Goal: Task Accomplishment & Management: Complete application form

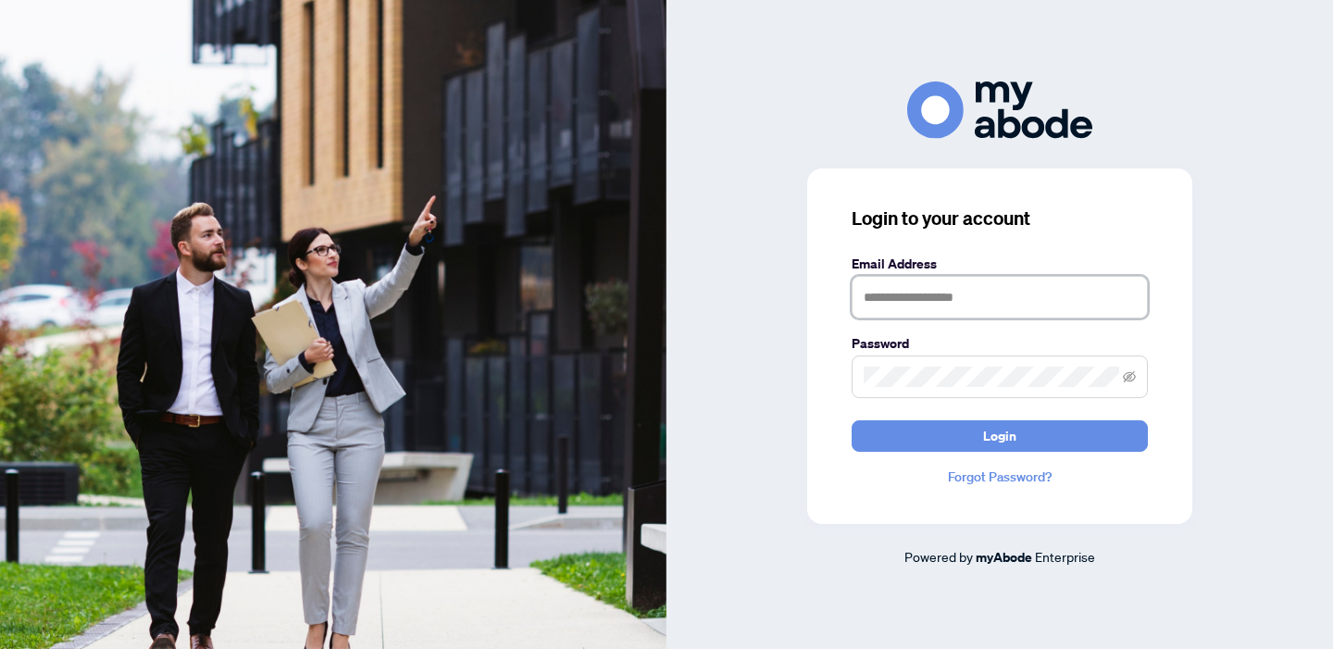
click at [924, 303] on input "text" at bounding box center [999, 297] width 296 height 43
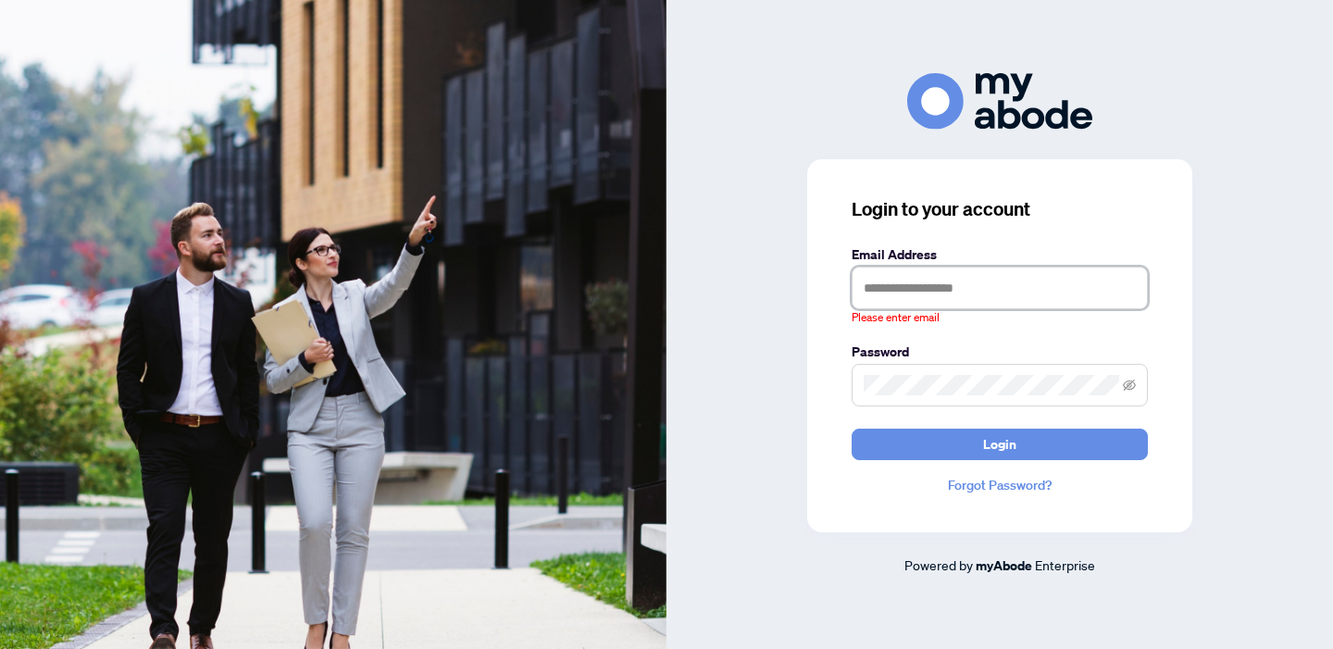
type input "**********"
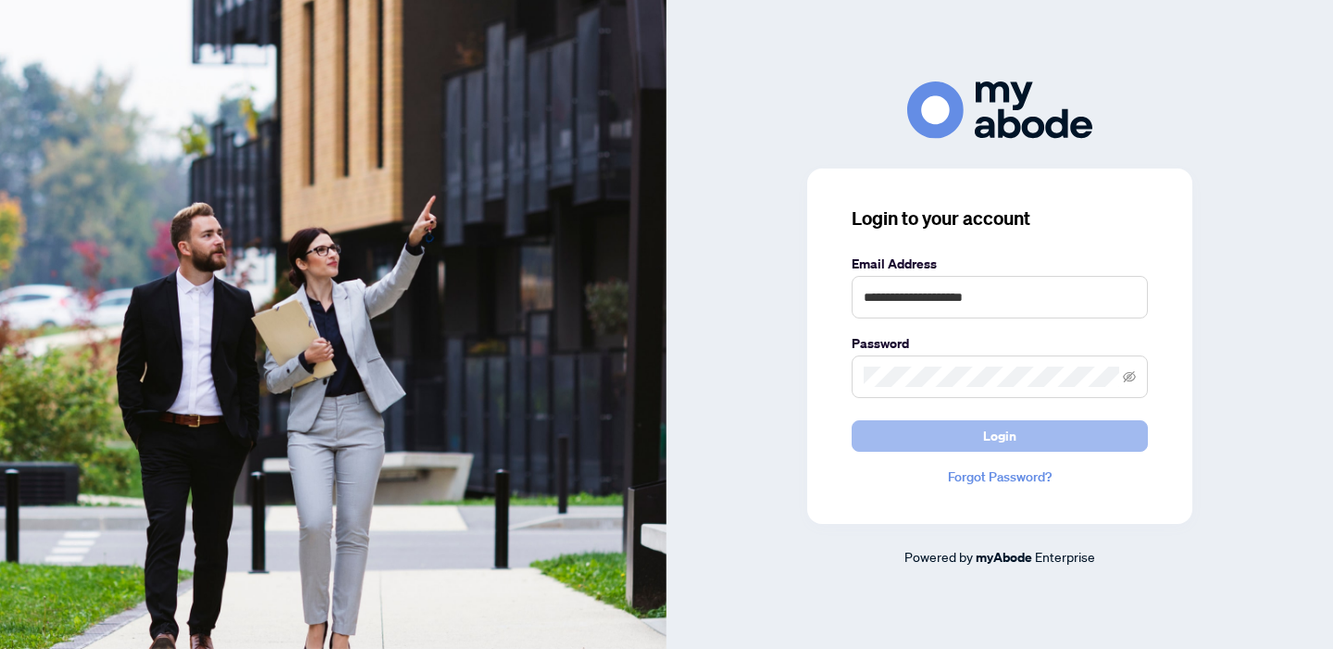
click at [1013, 431] on span "Login" at bounding box center [999, 436] width 33 height 30
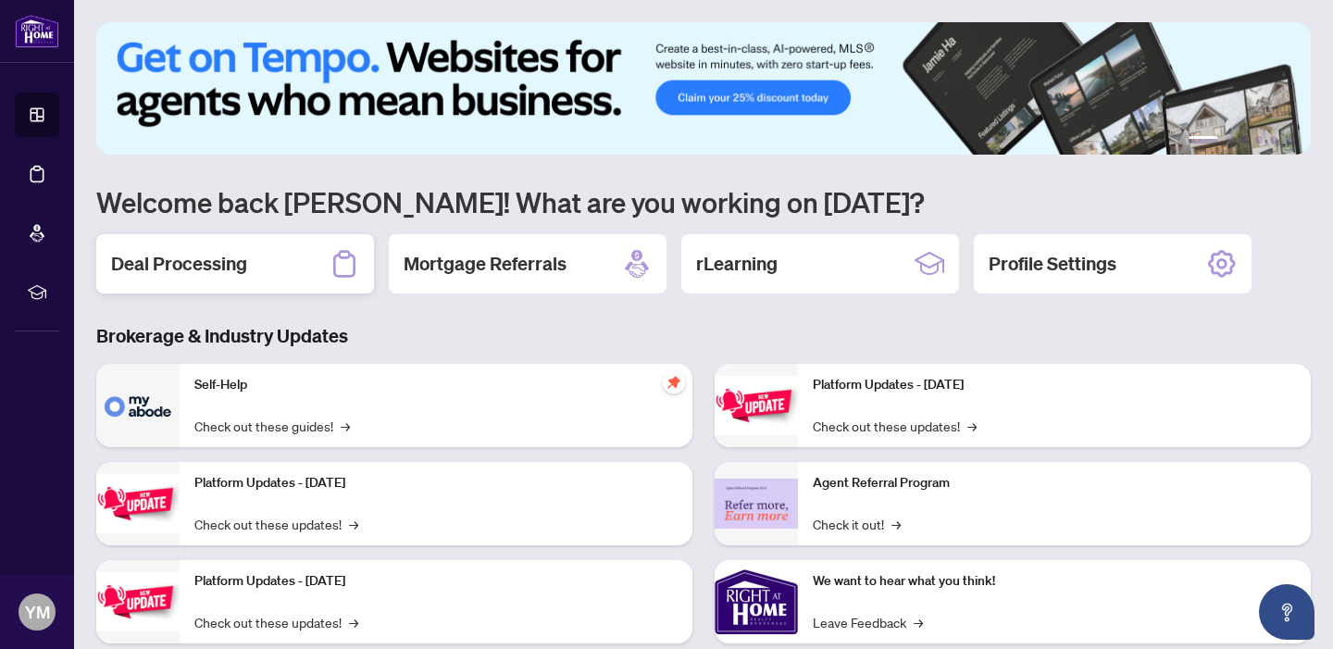
click at [178, 262] on h2 "Deal Processing" at bounding box center [179, 264] width 136 height 26
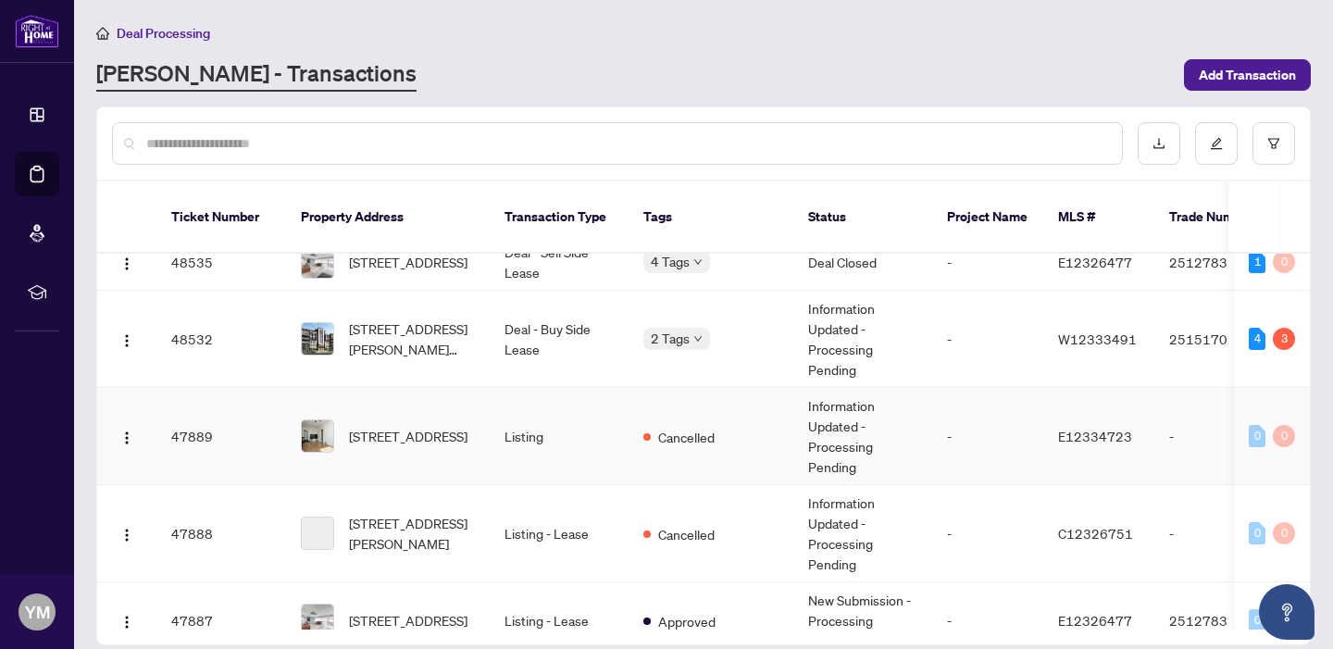
scroll to position [850, 0]
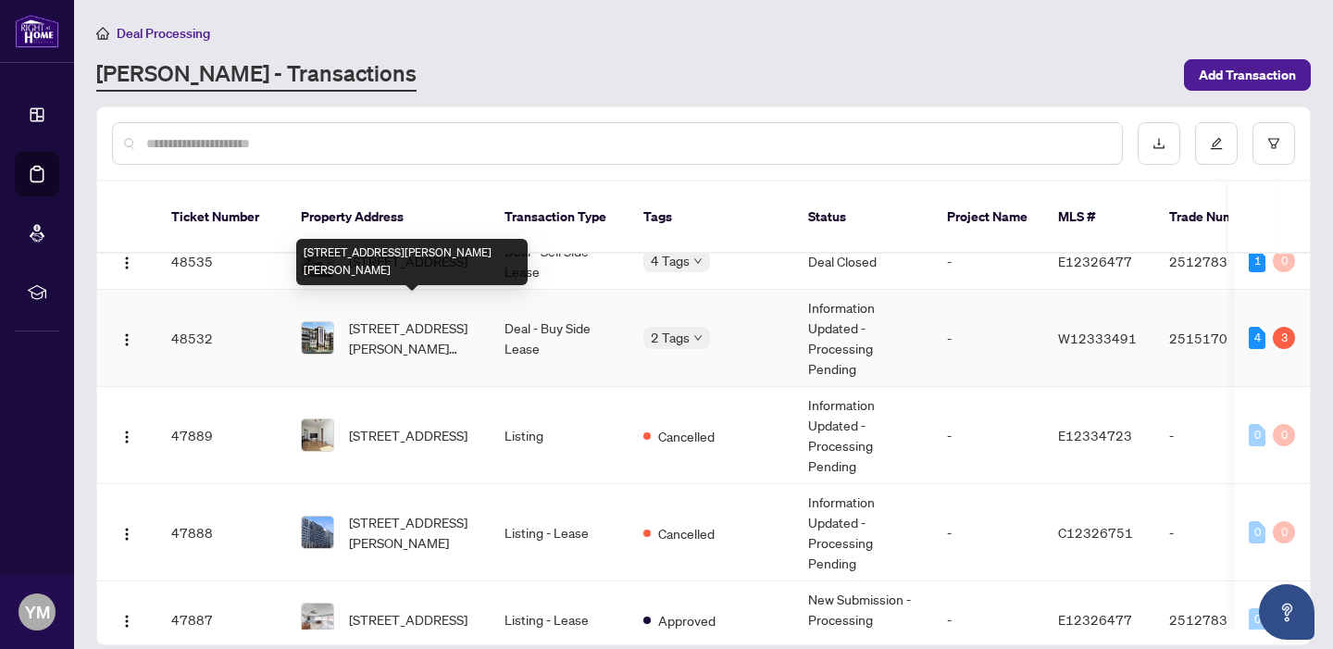
click at [441, 317] on span "[STREET_ADDRESS][PERSON_NAME][PERSON_NAME]" at bounding box center [412, 337] width 126 height 41
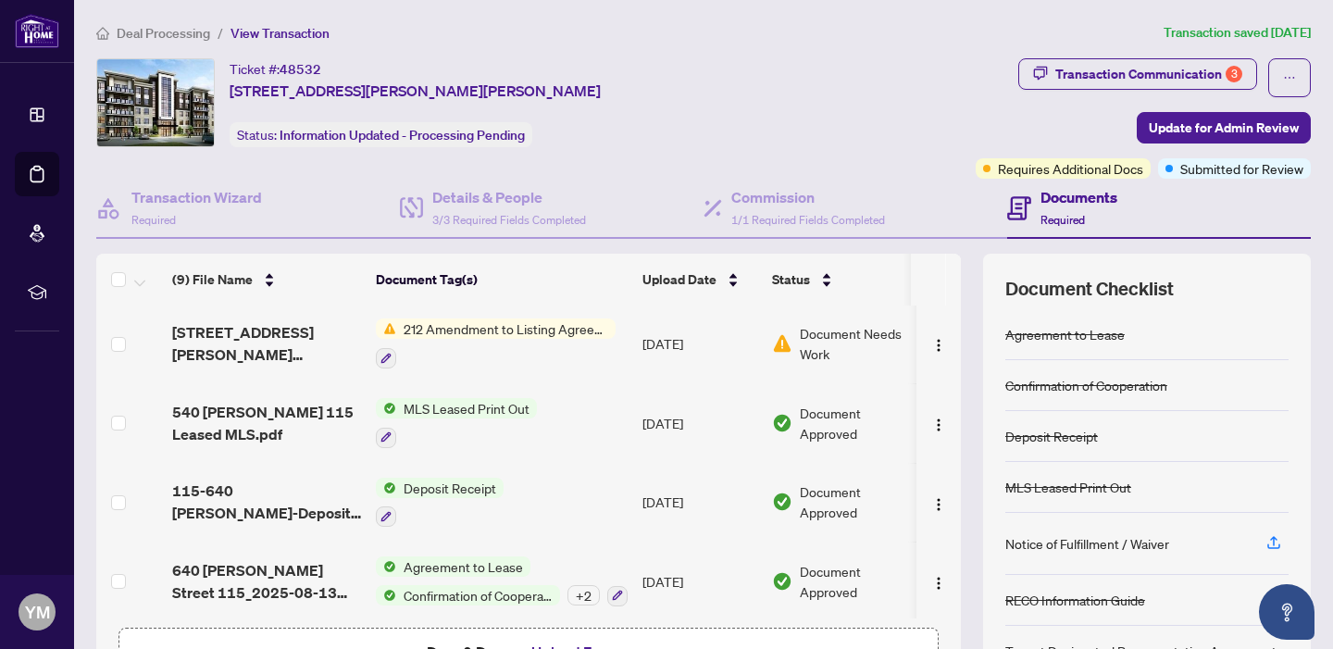
scroll to position [125, 0]
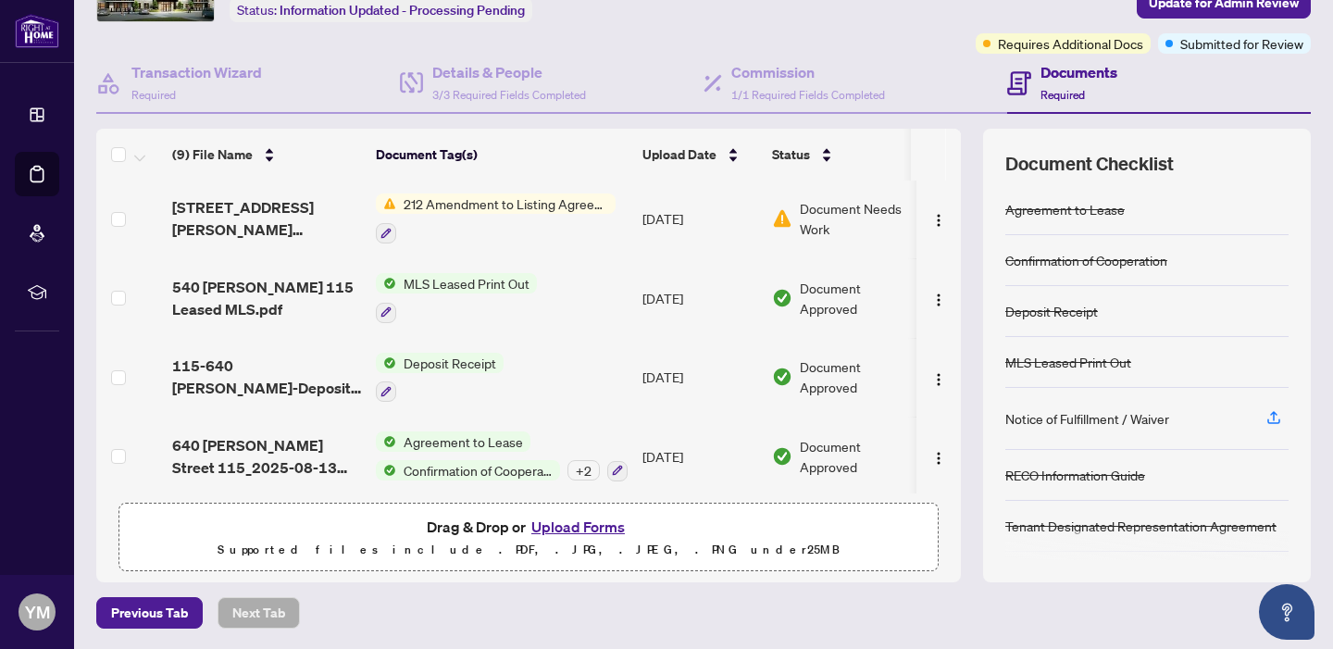
click at [586, 524] on button "Upload Forms" at bounding box center [578, 527] width 105 height 24
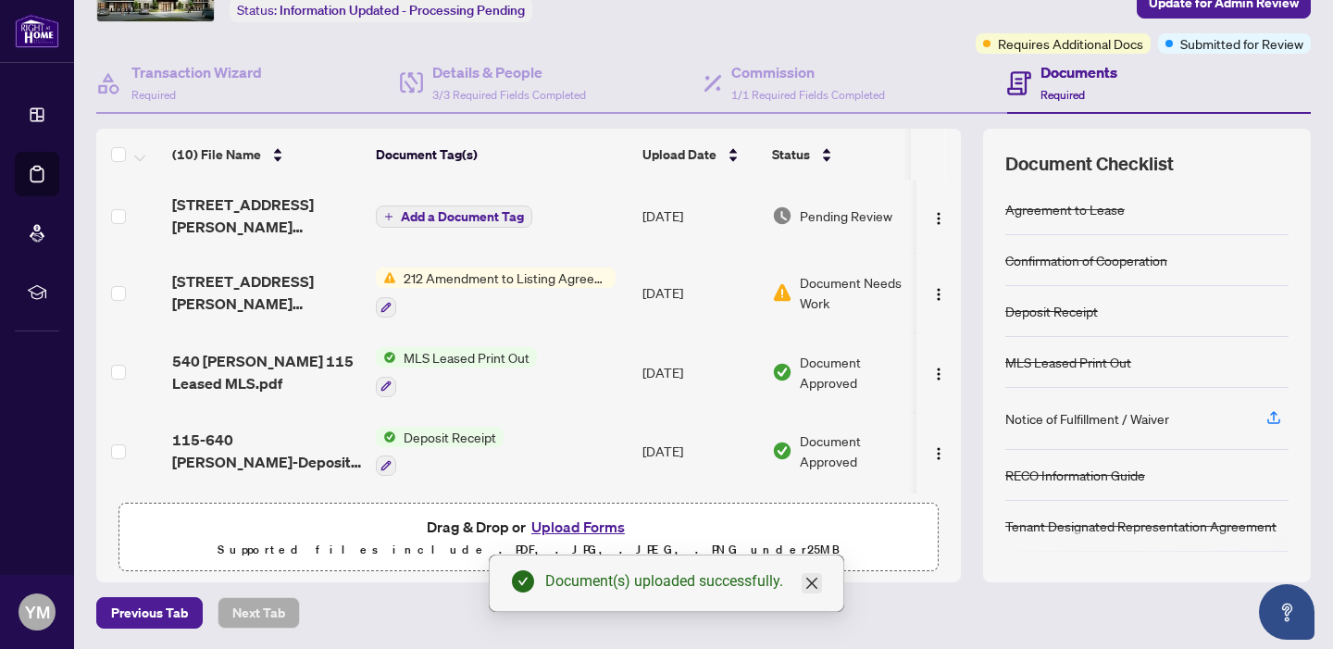
click at [814, 584] on icon "close" at bounding box center [811, 583] width 11 height 11
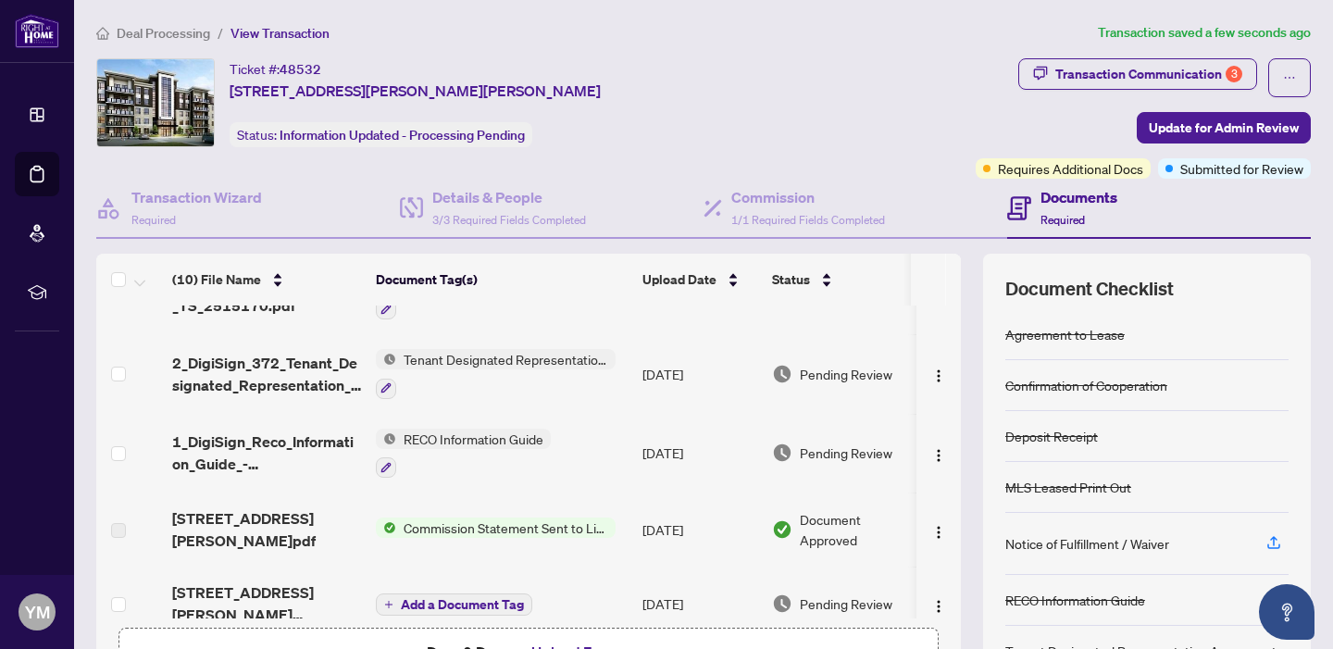
scroll to position [0, 0]
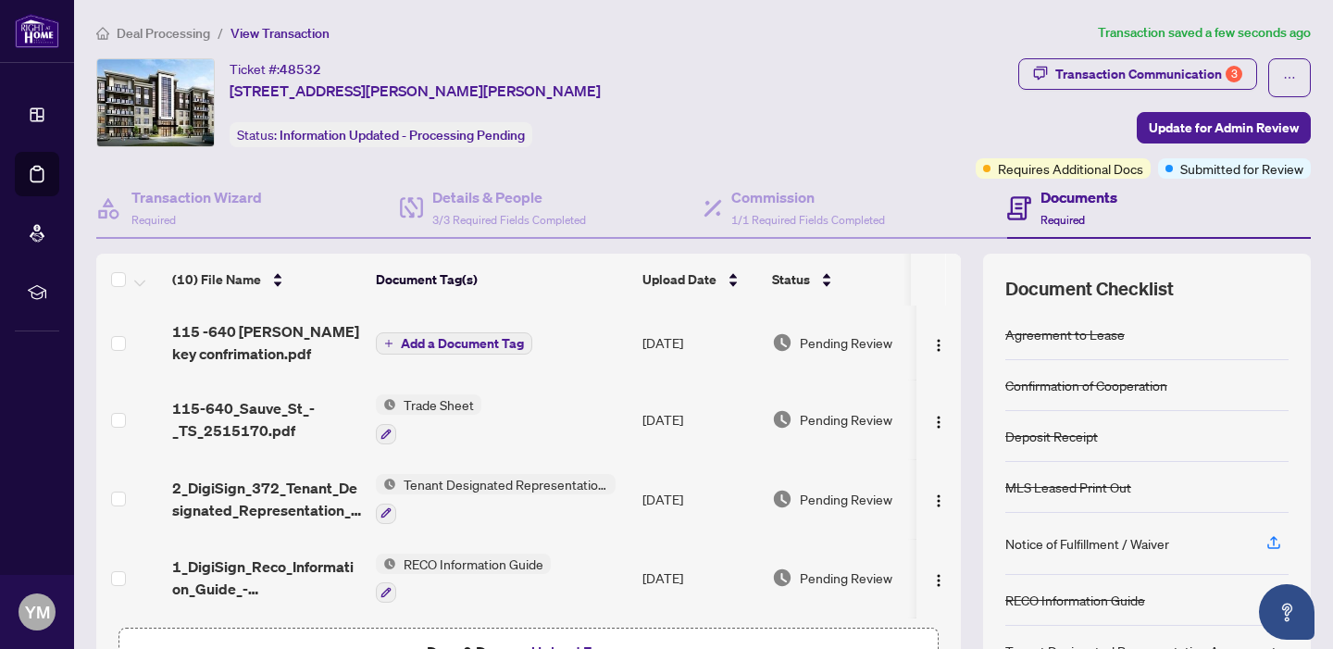
click at [505, 344] on span "Add a Document Tag" at bounding box center [462, 343] width 123 height 13
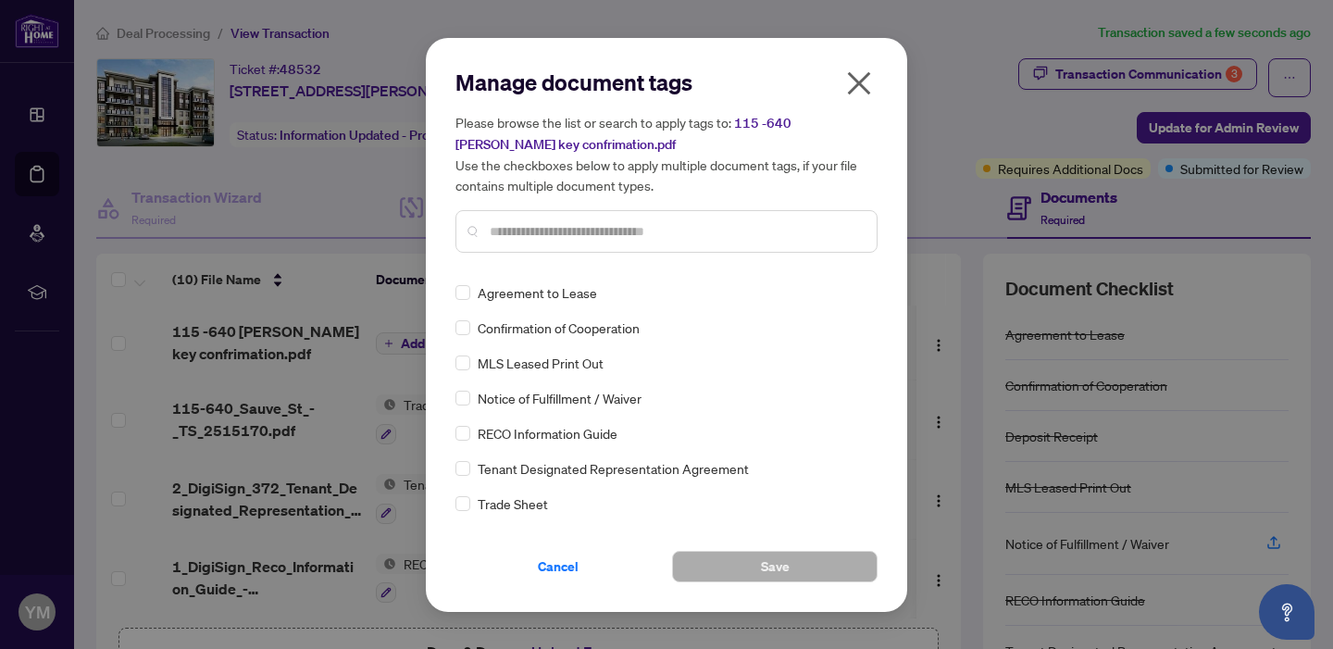
click at [552, 233] on input "text" at bounding box center [676, 231] width 372 height 20
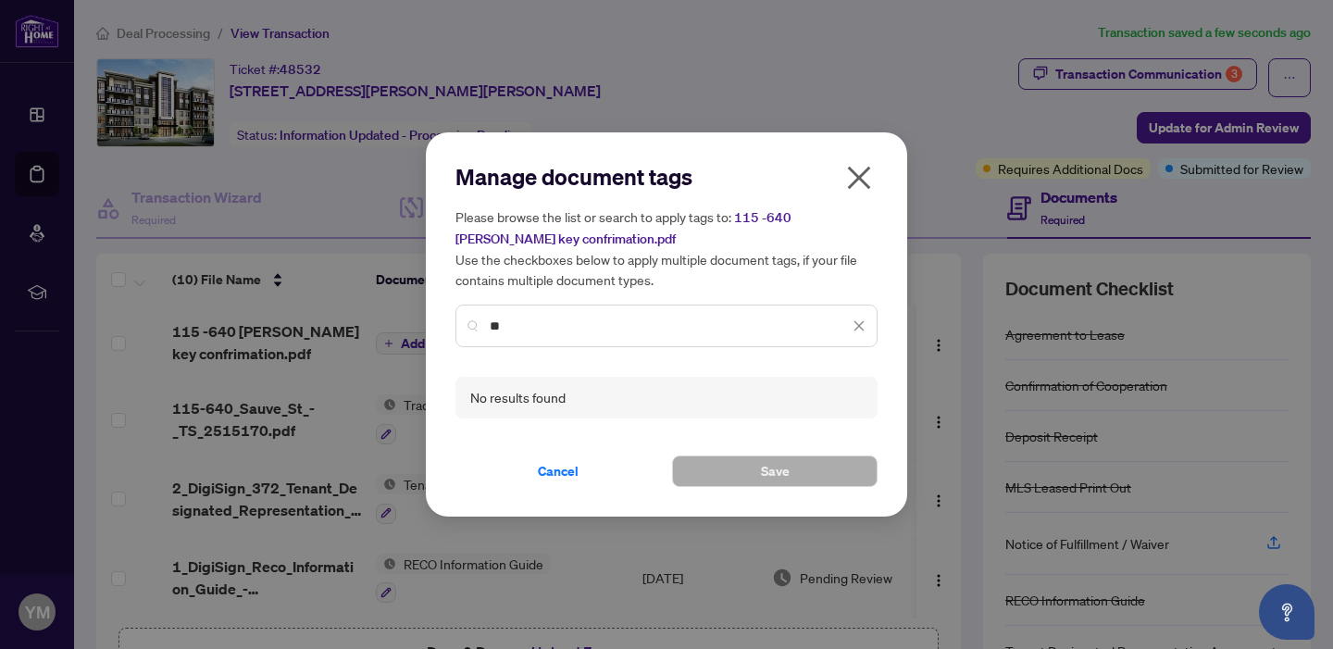
type input "*"
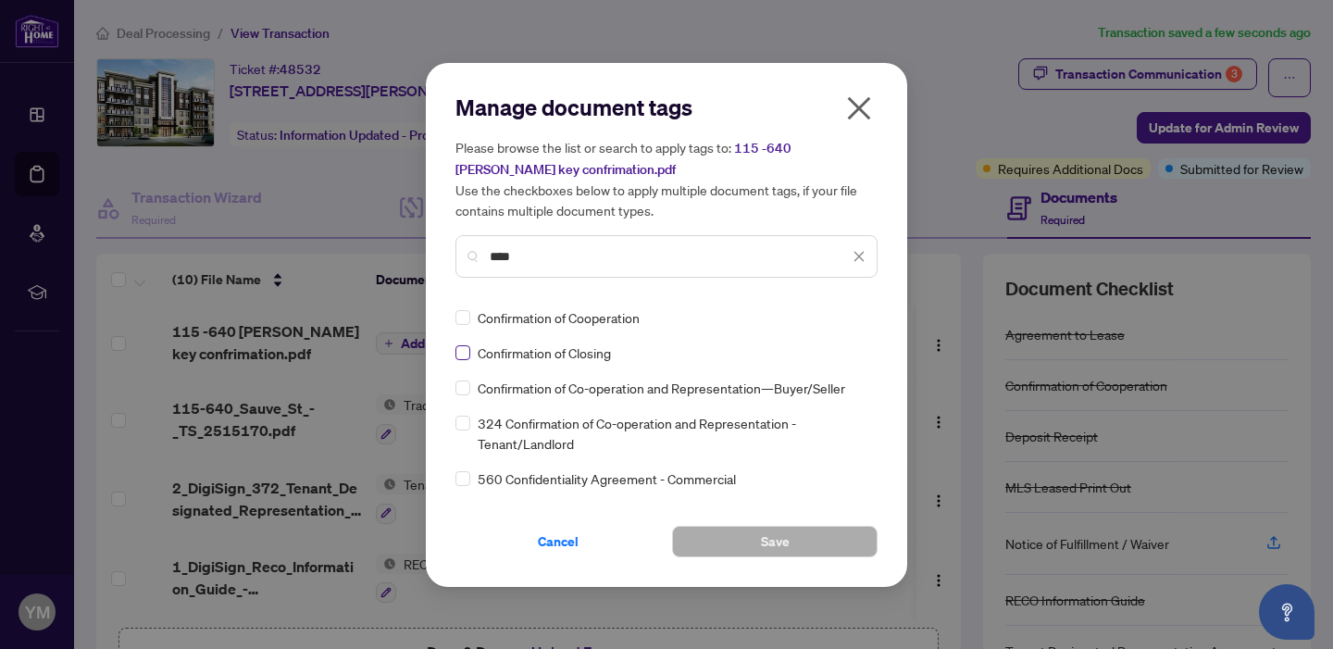
type input "****"
click at [763, 533] on span "Save" at bounding box center [775, 542] width 29 height 30
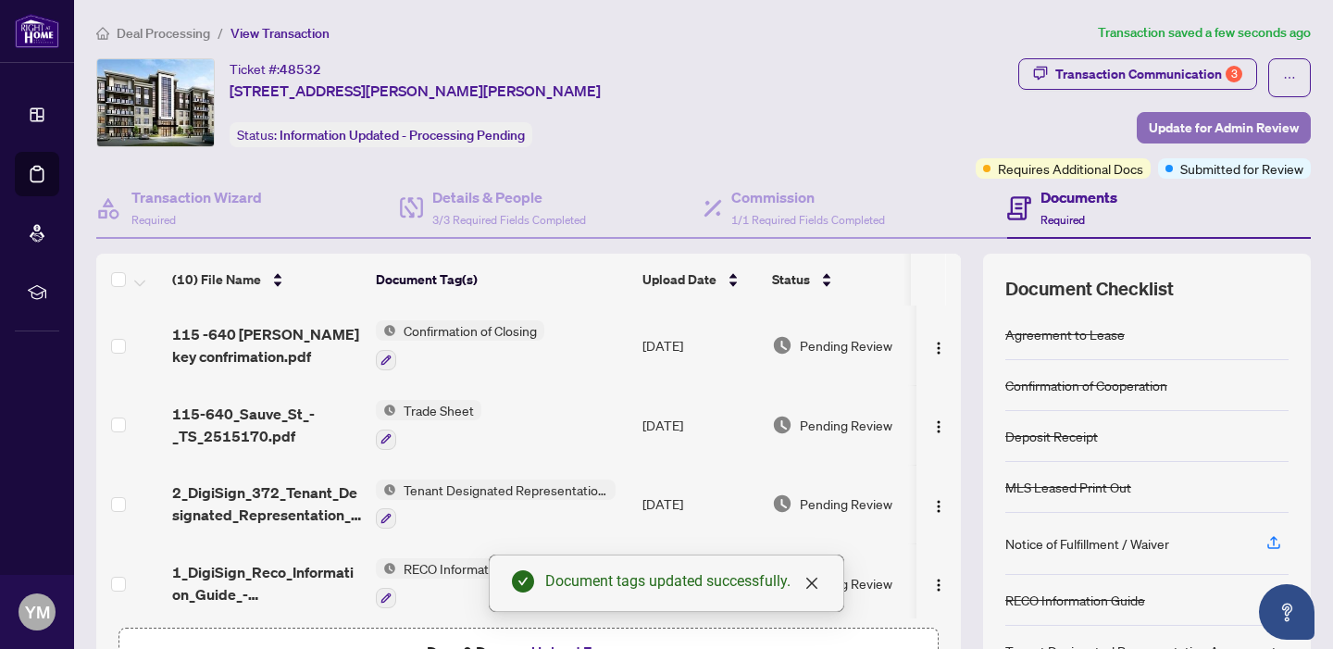
click at [1223, 123] on span "Update for Admin Review" at bounding box center [1224, 128] width 150 height 30
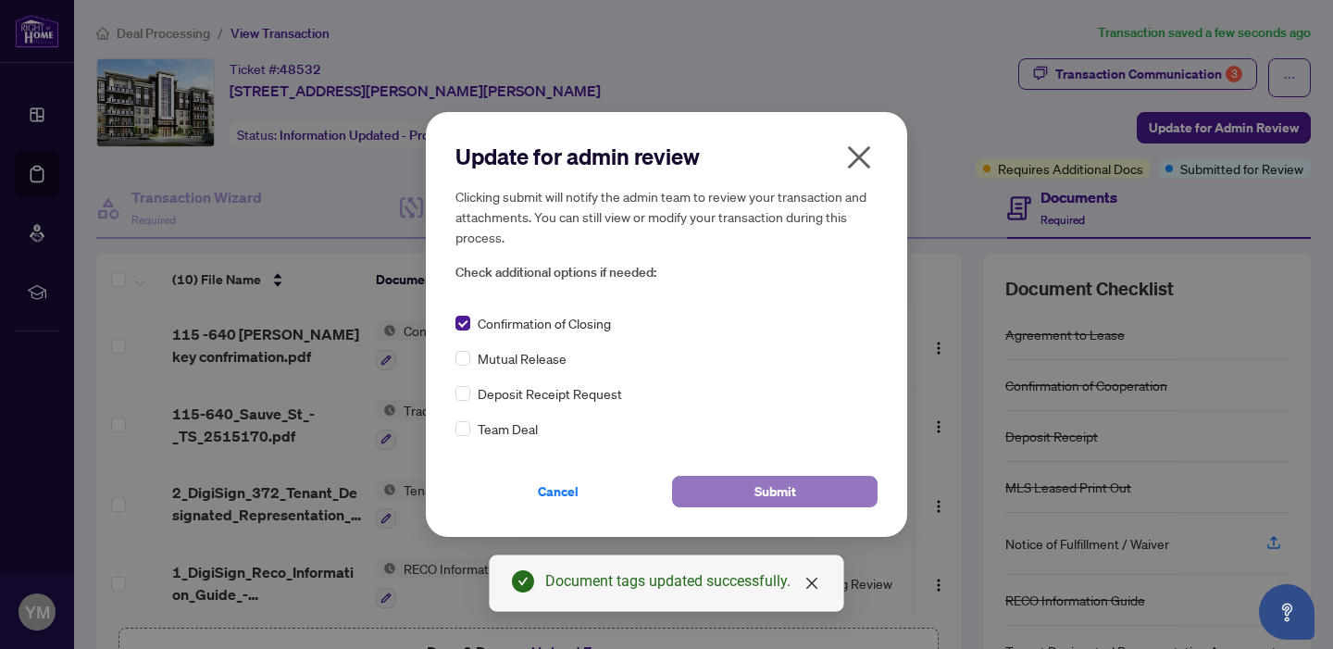
click at [741, 489] on button "Submit" at bounding box center [774, 491] width 205 height 31
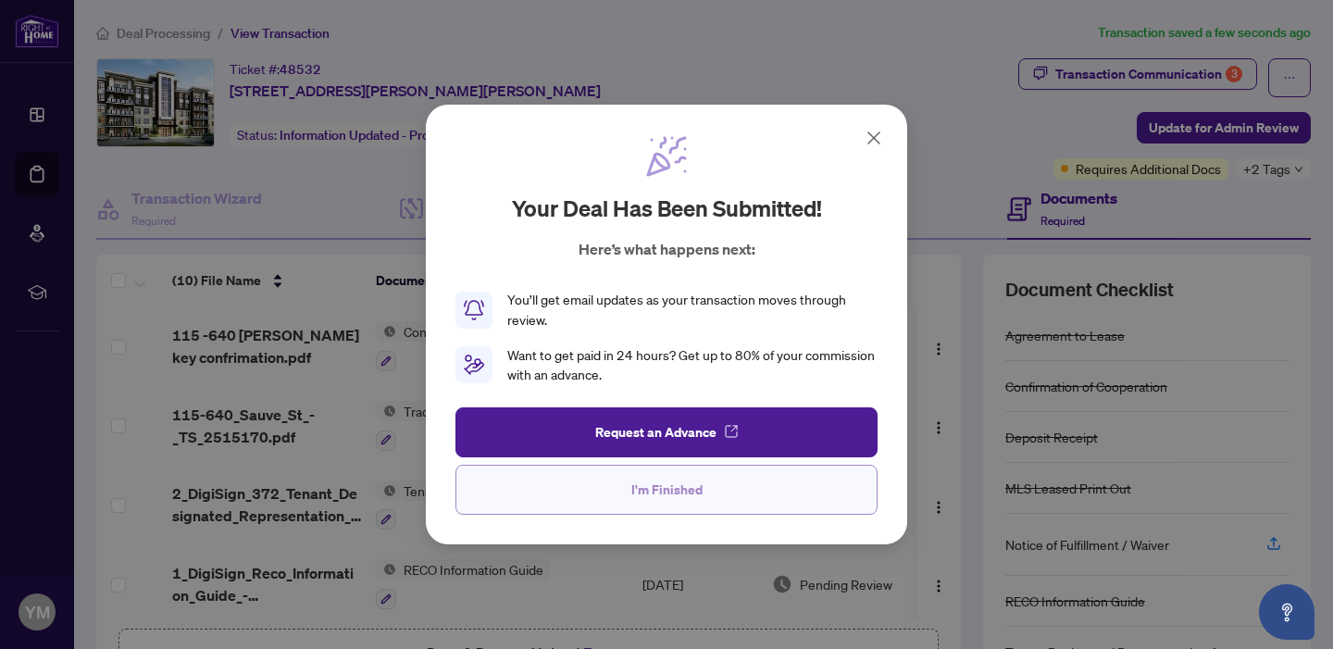
click at [677, 482] on span "I'm Finished" at bounding box center [666, 490] width 71 height 30
